Goal: Information Seeking & Learning: Learn about a topic

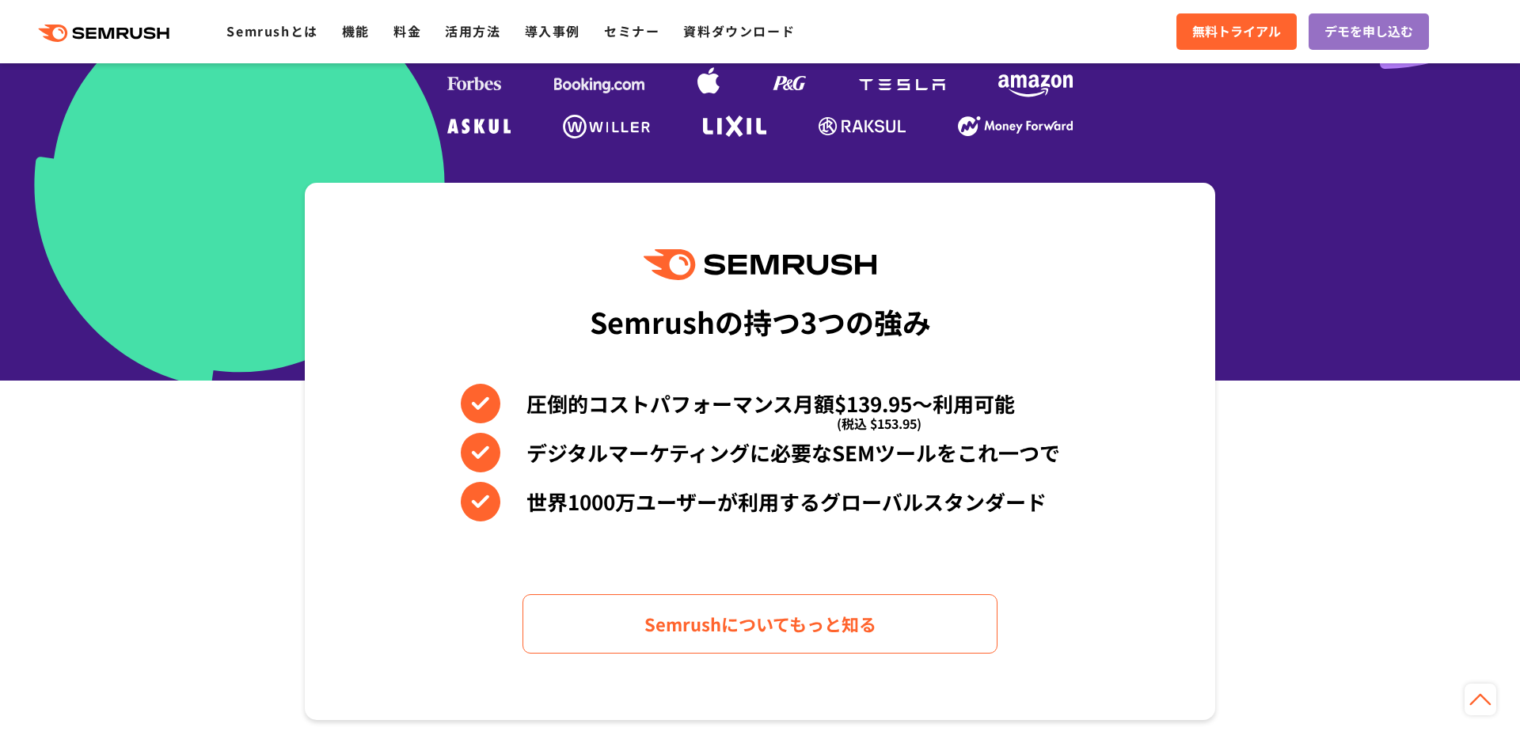
scroll to position [751, 0]
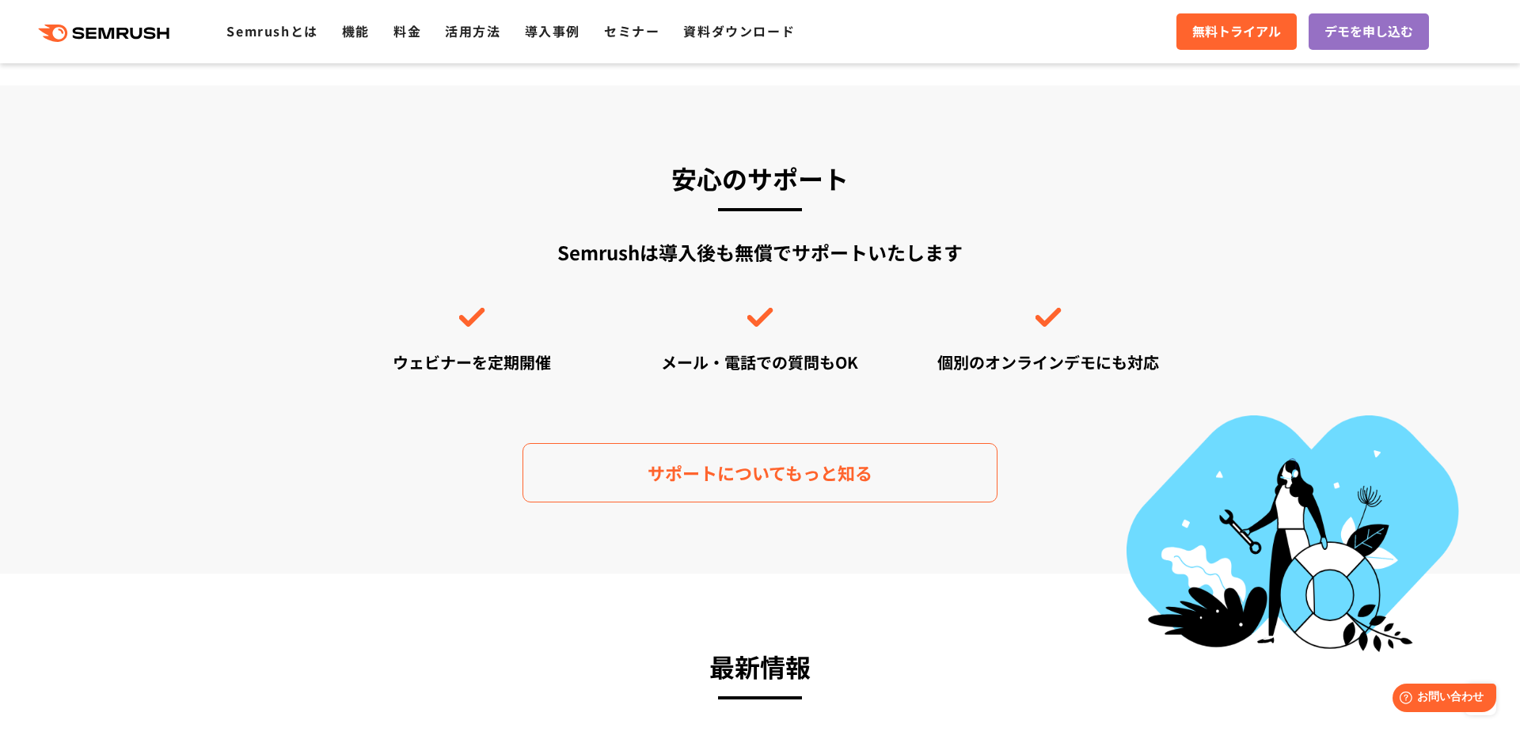
scroll to position [4441, 0]
click at [282, 38] on link "Semrushとは" at bounding box center [271, 30] width 91 height 19
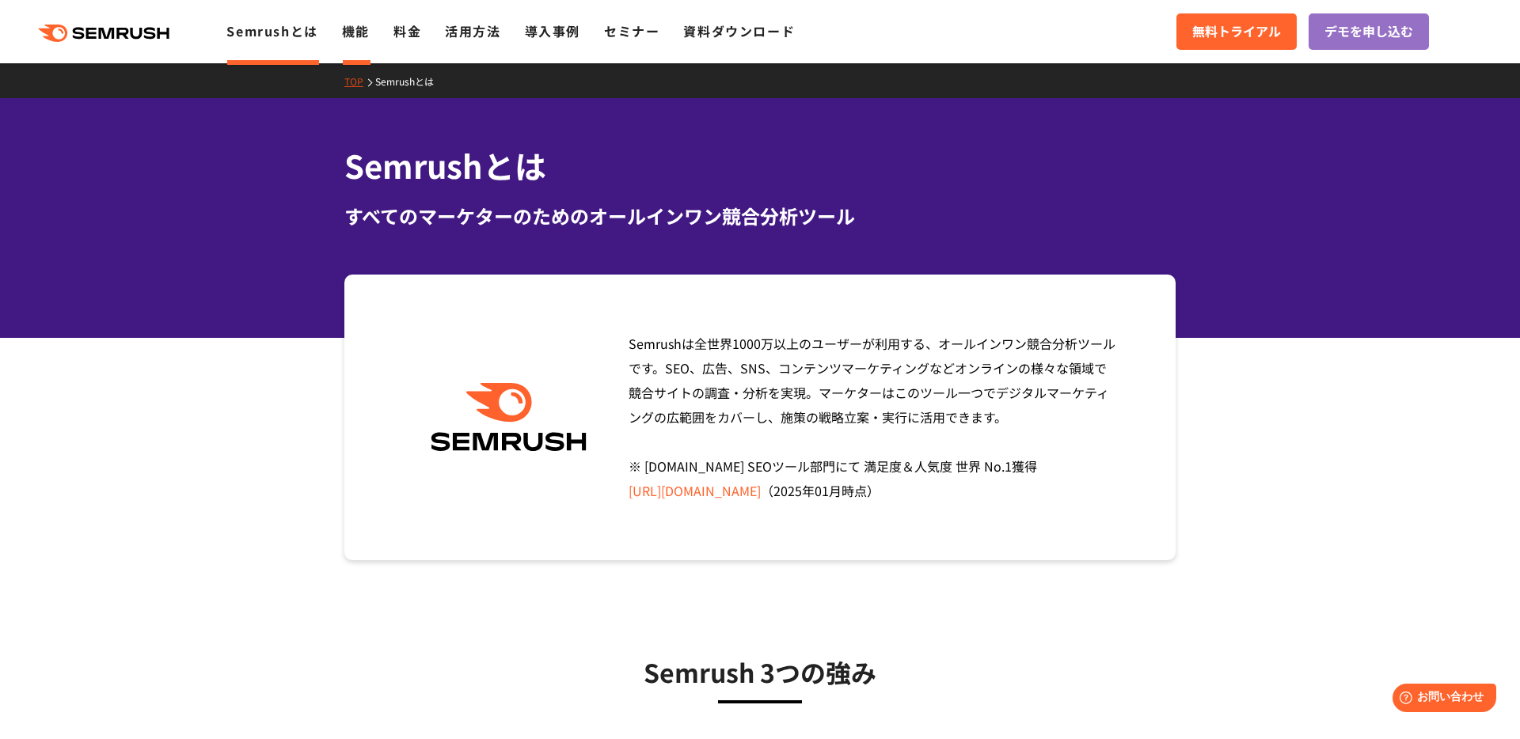
click at [365, 31] on link "機能" at bounding box center [356, 30] width 28 height 19
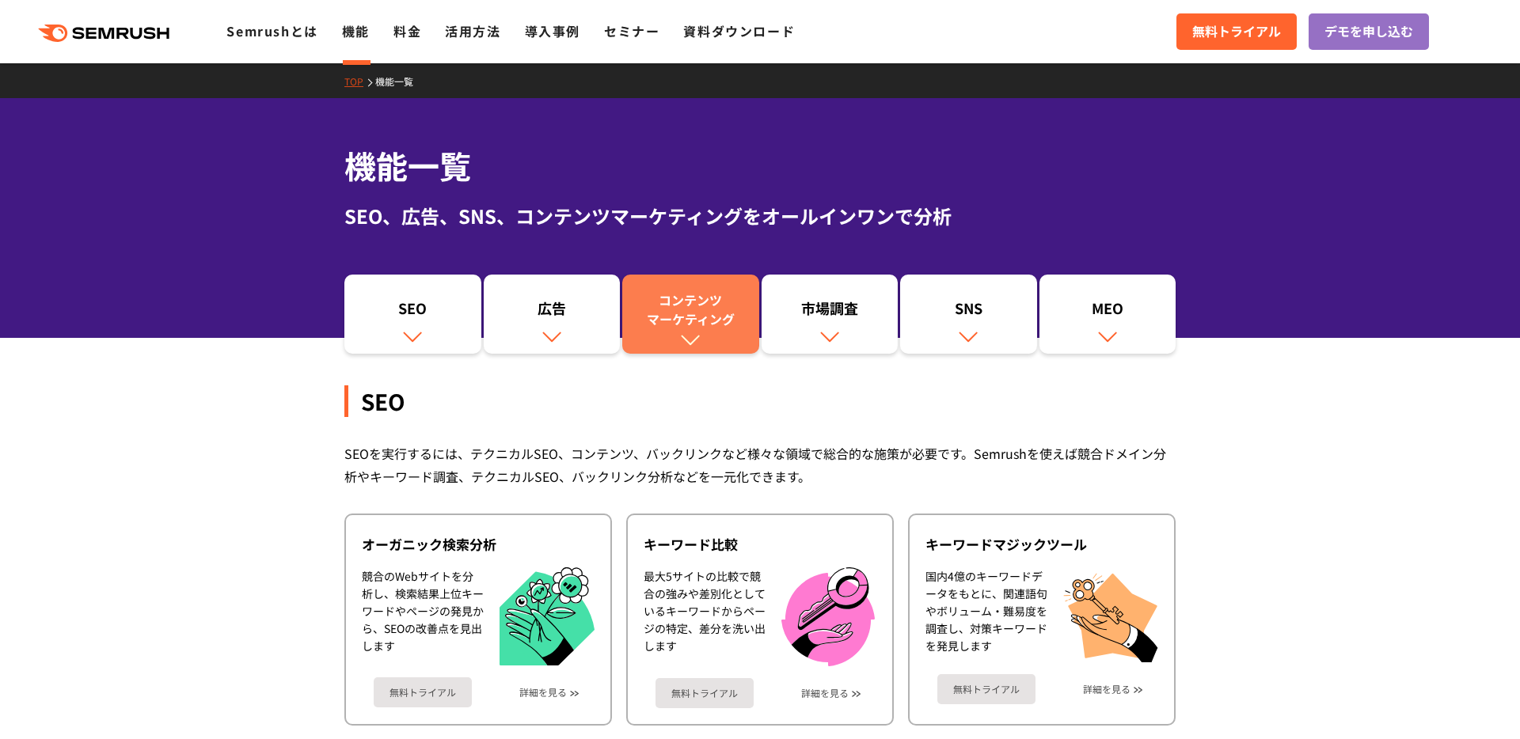
click at [710, 291] on div "コンテンツ マーケティング" at bounding box center [690, 310] width 121 height 38
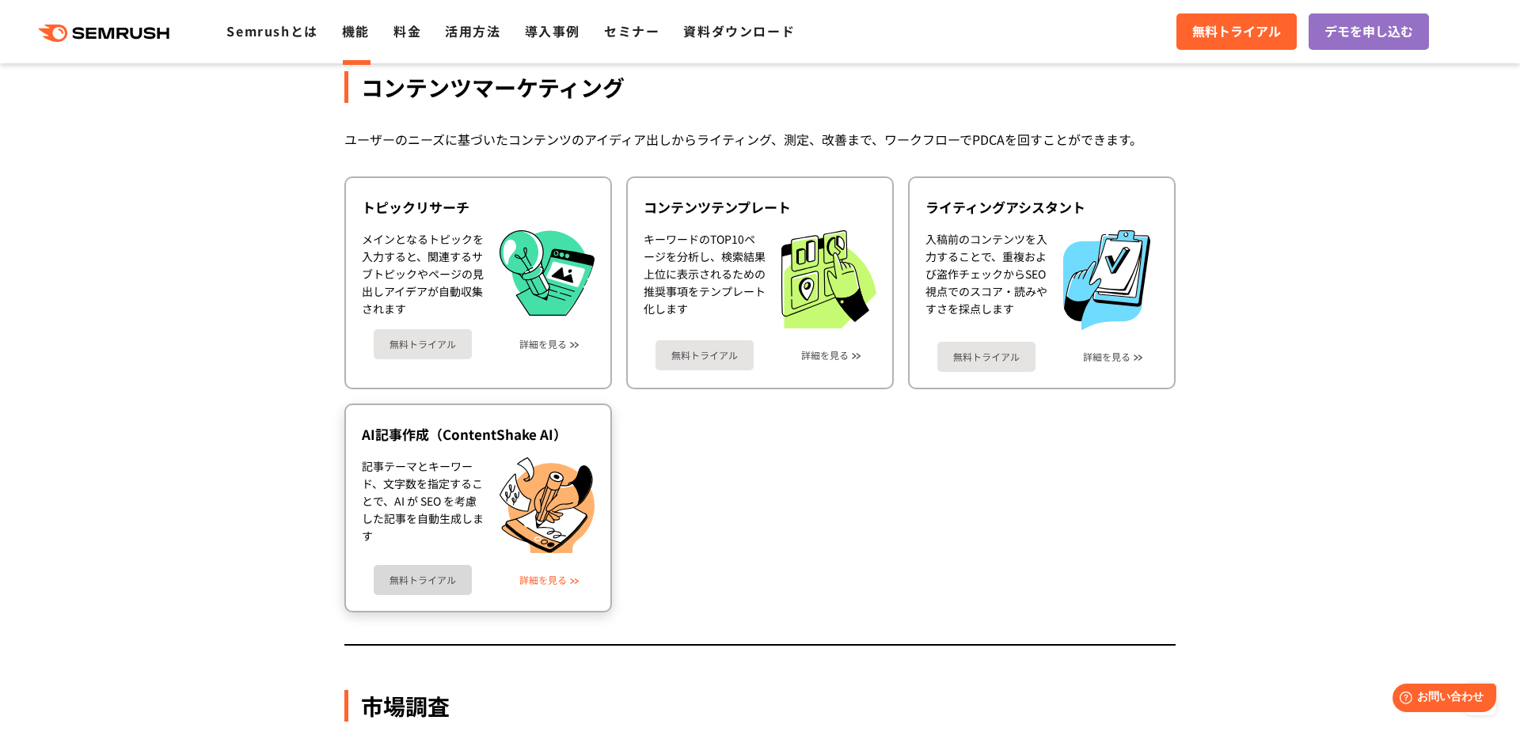
click at [541, 585] on link "詳細を見る" at bounding box center [543, 580] width 48 height 11
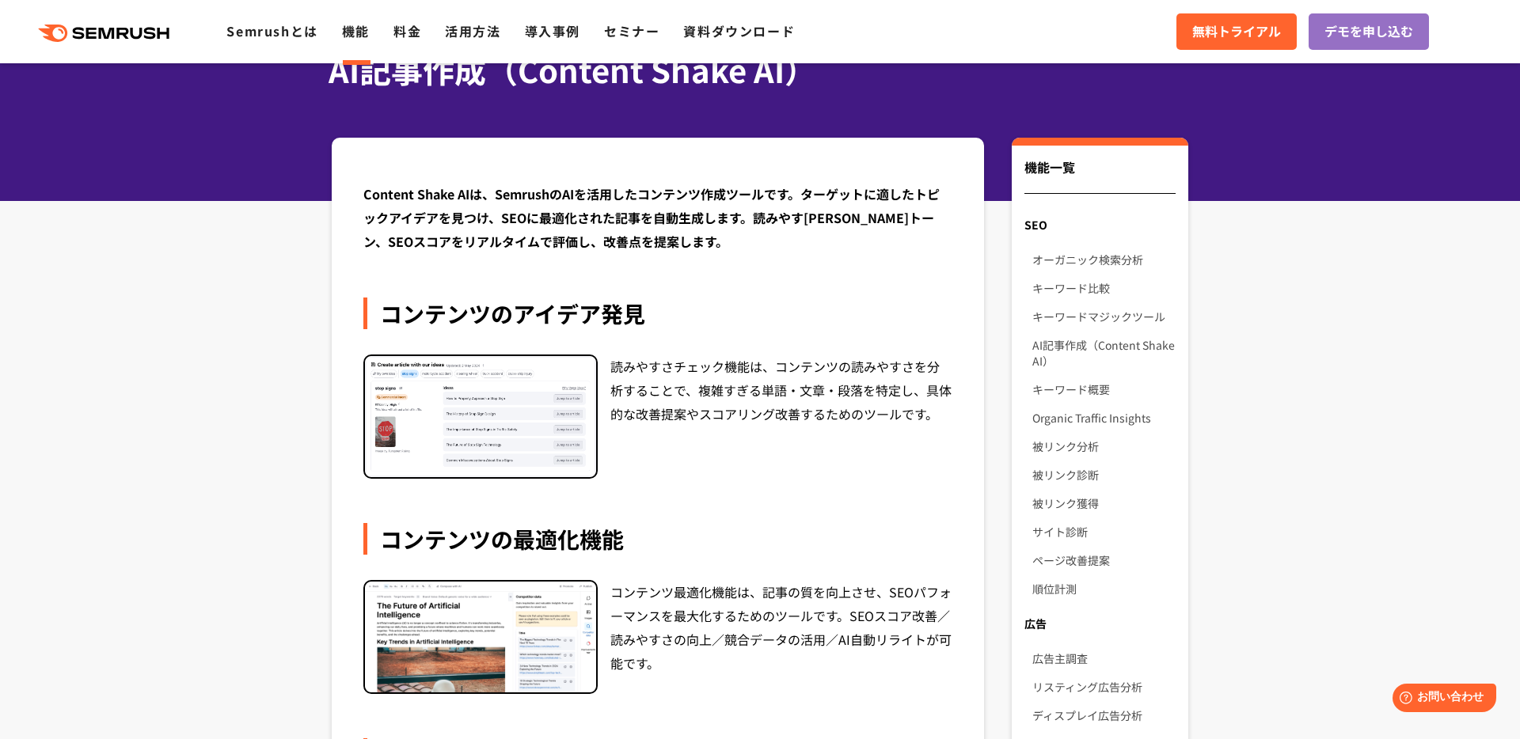
scroll to position [956, 0]
